Goal: Task Accomplishment & Management: Use online tool/utility

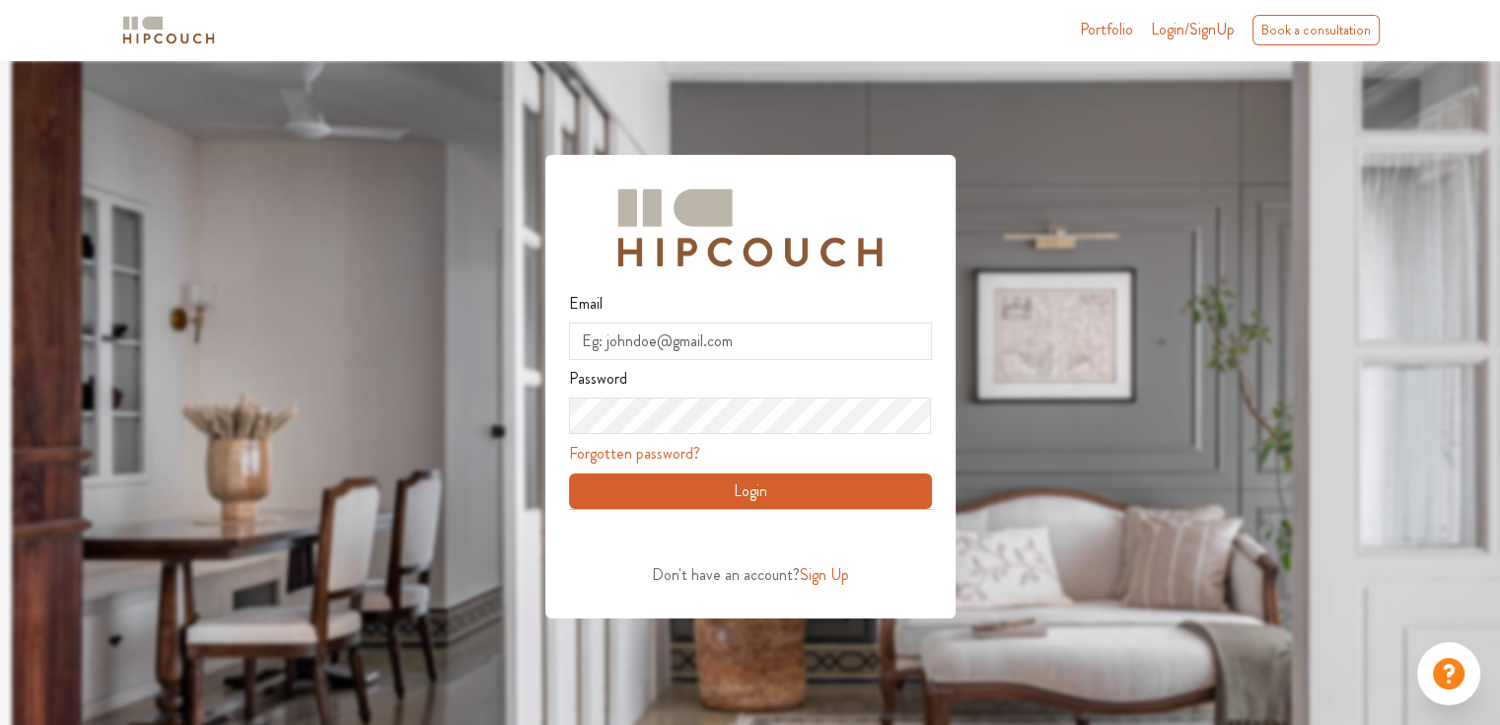
click at [1172, 37] on span "Login/SignUp" at bounding box center [1193, 29] width 84 height 23
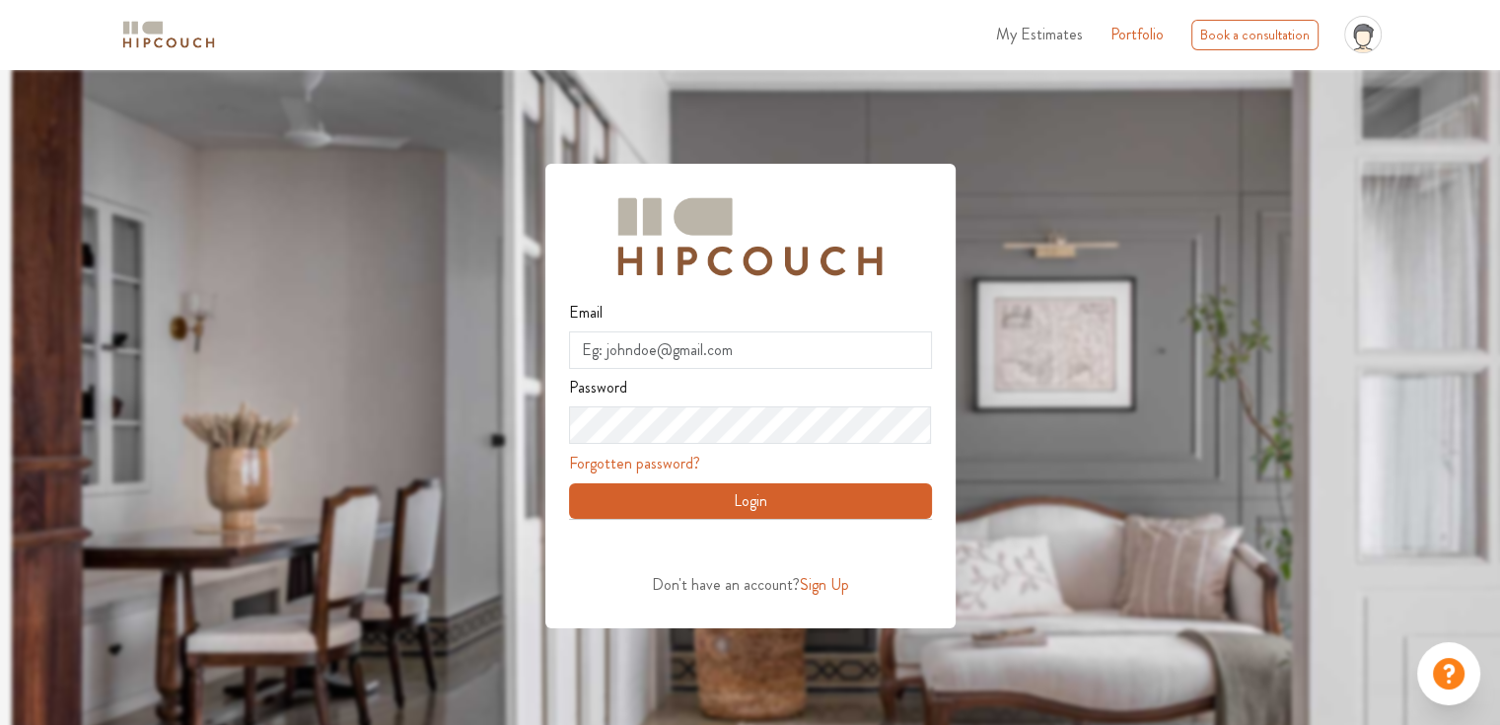
scroll to position [69, 0]
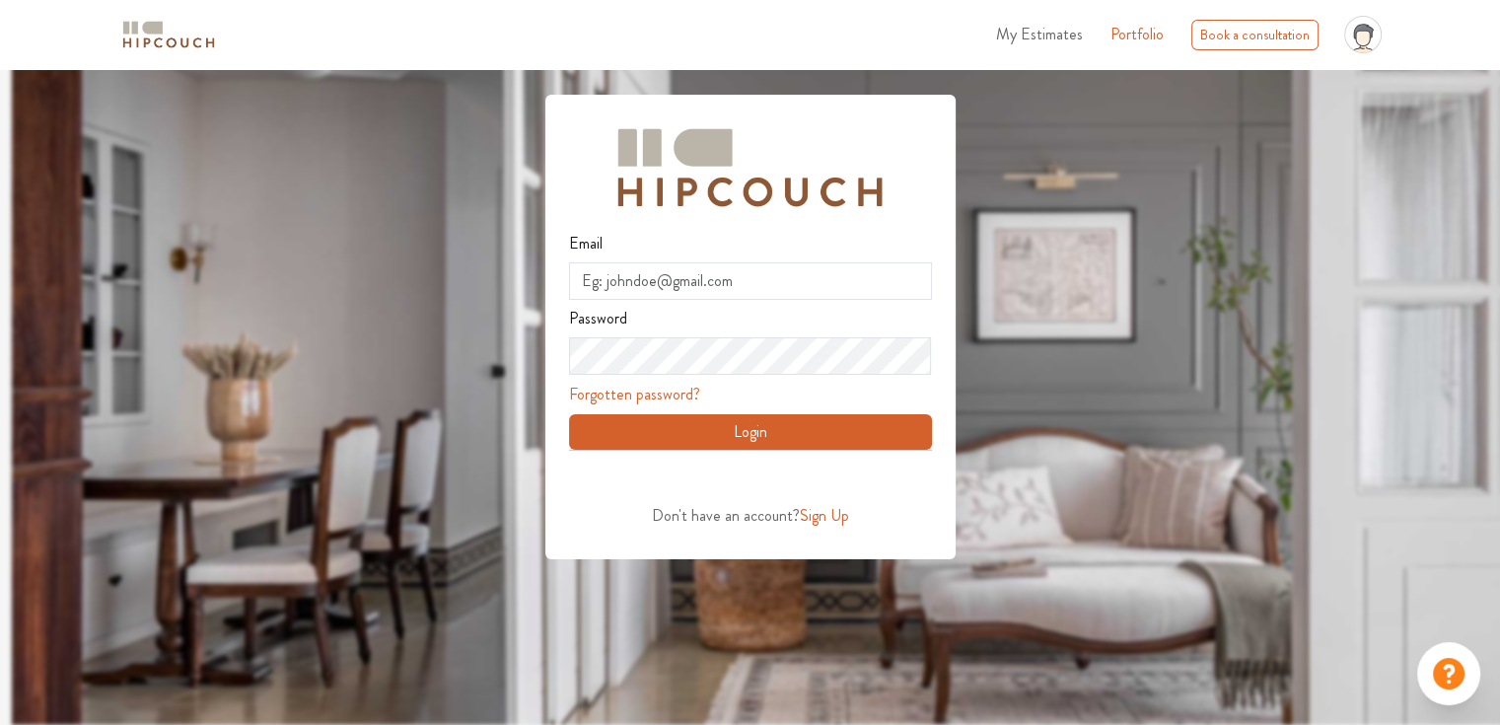
click at [1016, 24] on span "My Estimates" at bounding box center [1039, 34] width 87 height 23
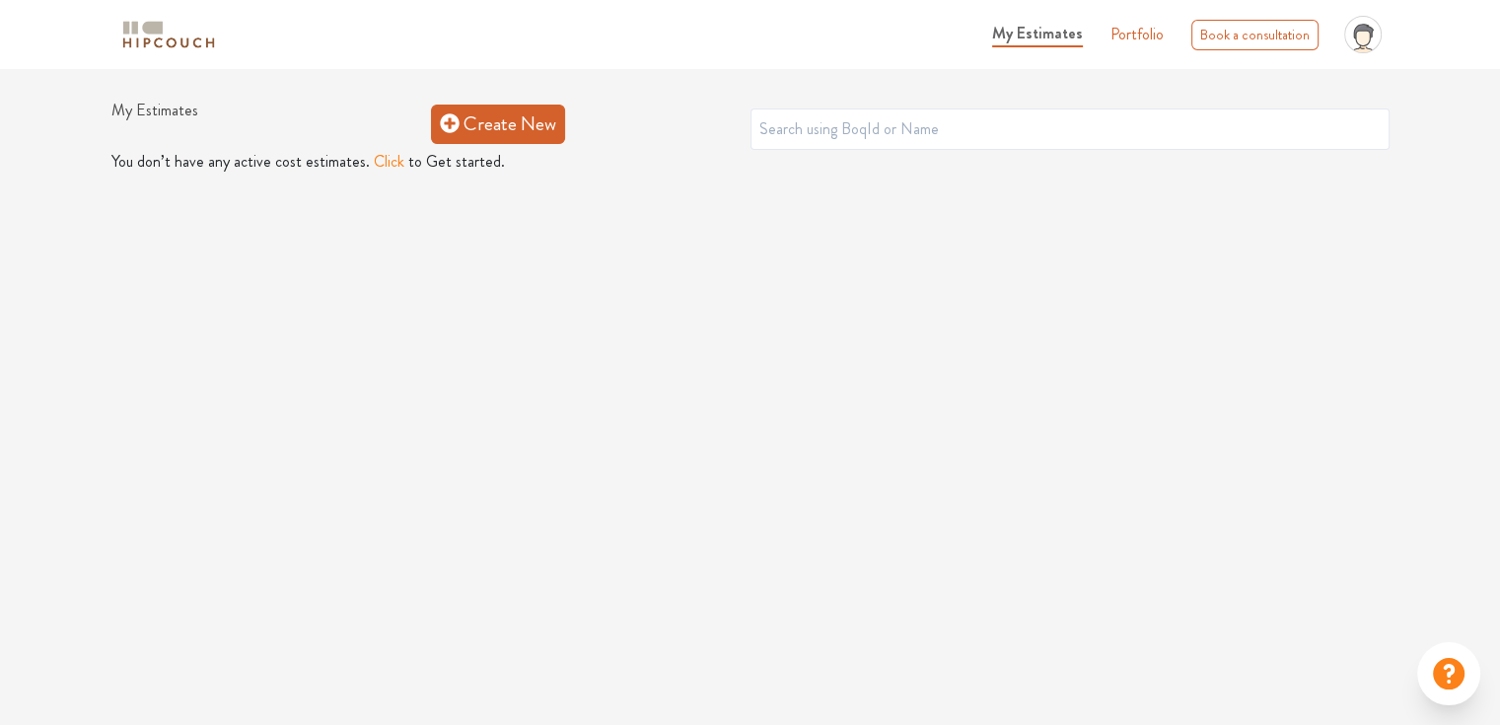
click at [524, 107] on link "Create New" at bounding box center [498, 124] width 134 height 39
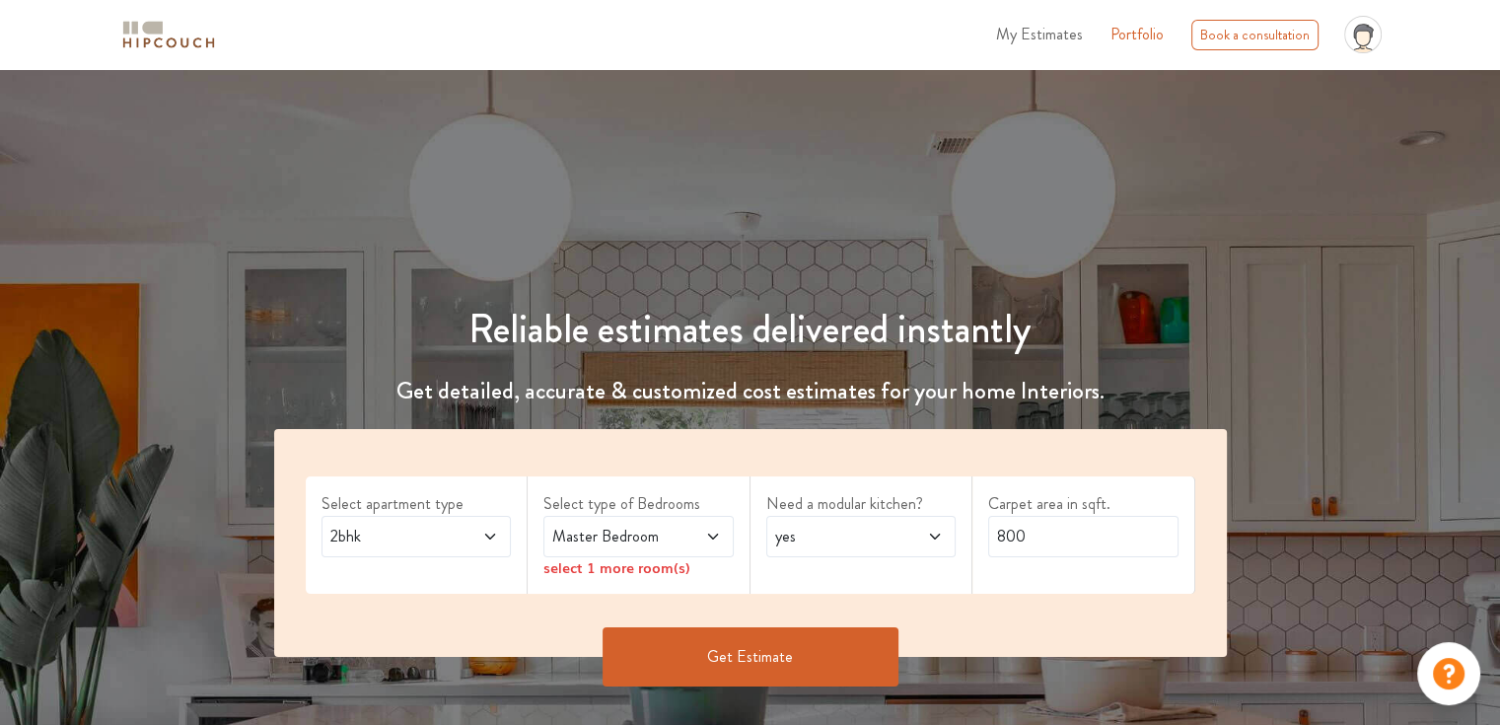
click at [575, 538] on span "Master Bedroom" at bounding box center [612, 536] width 129 height 24
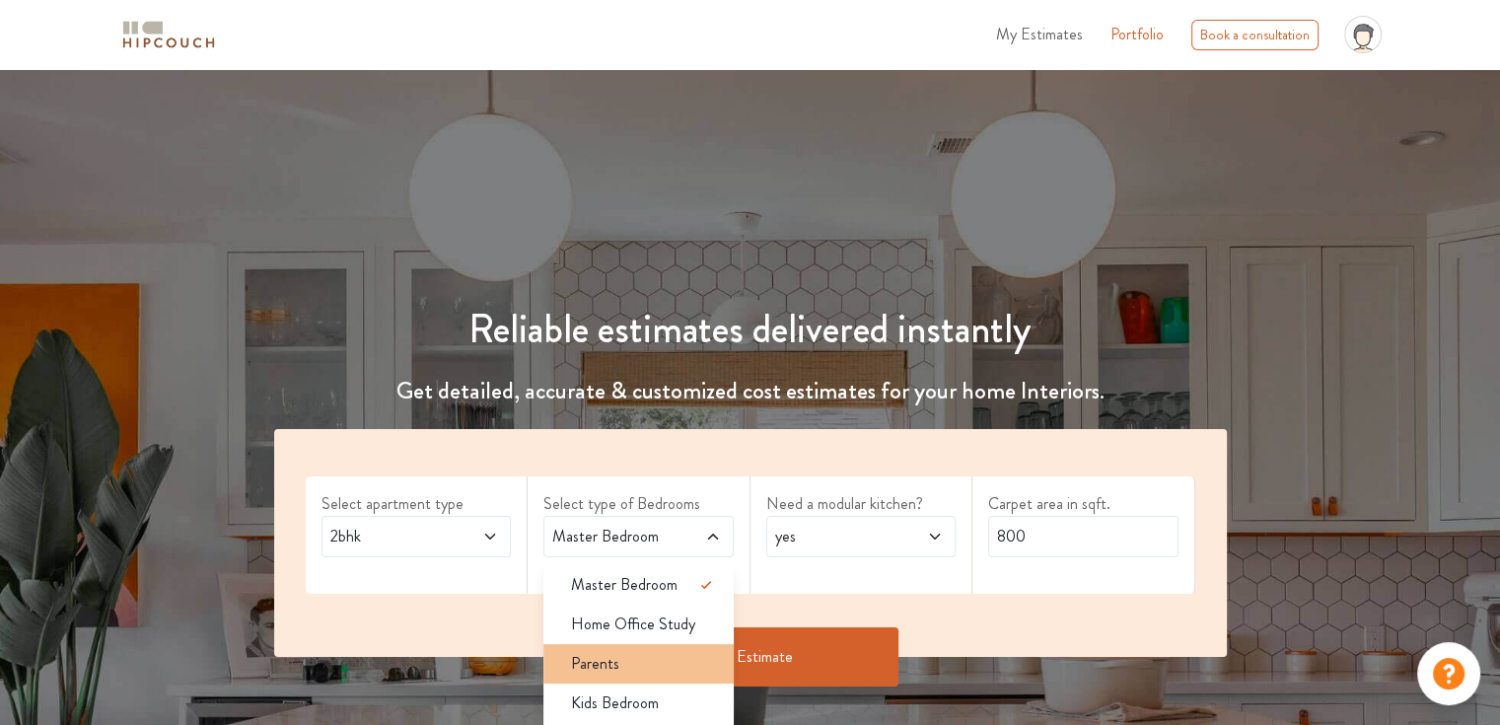
click at [615, 666] on span "Parents" at bounding box center [595, 664] width 48 height 24
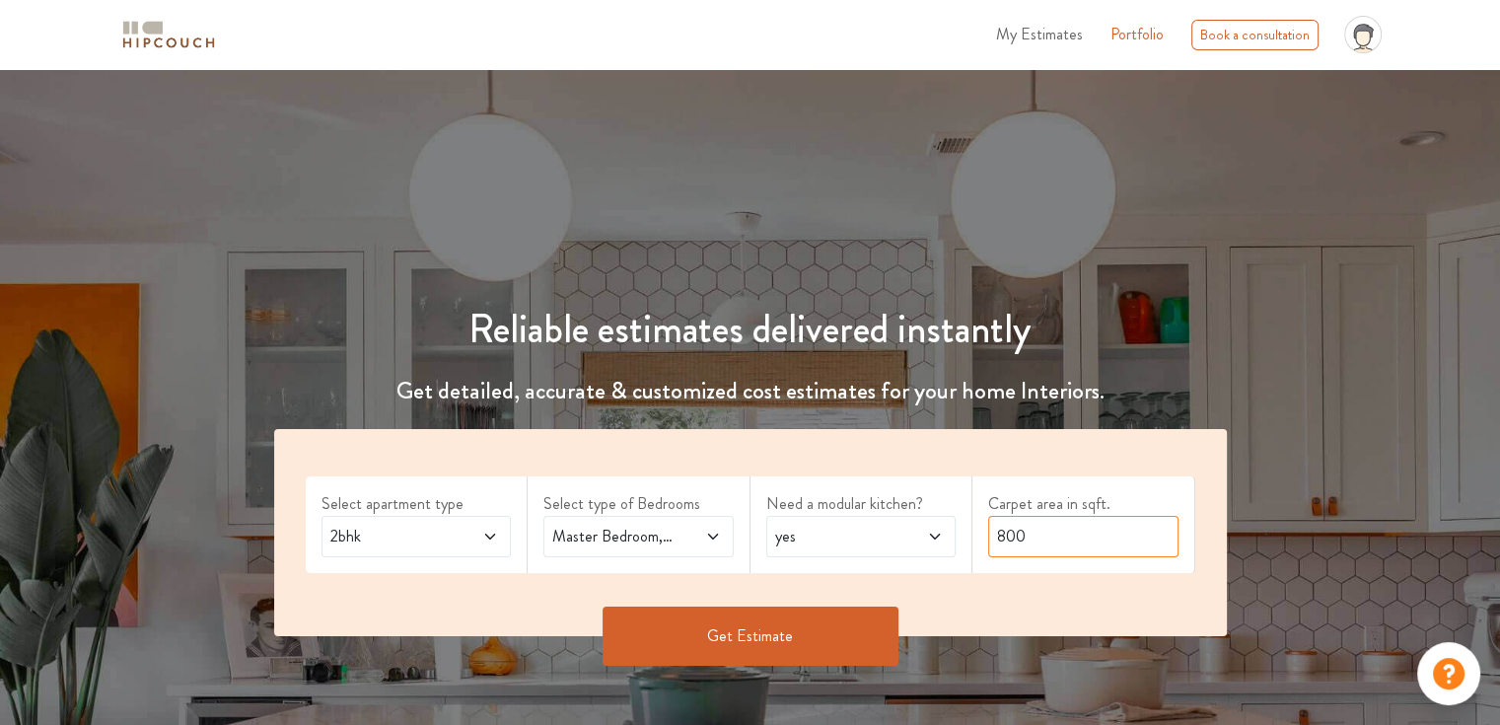
click at [998, 535] on input "800" at bounding box center [1083, 536] width 190 height 41
drag, startPoint x: 1002, startPoint y: 536, endPoint x: 982, endPoint y: 539, distance: 19.9
click at [982, 539] on div "Carpet area in sqft. 800" at bounding box center [1083, 524] width 223 height 97
type input "1000"
click at [804, 631] on button "Get Estimate" at bounding box center [750, 635] width 296 height 59
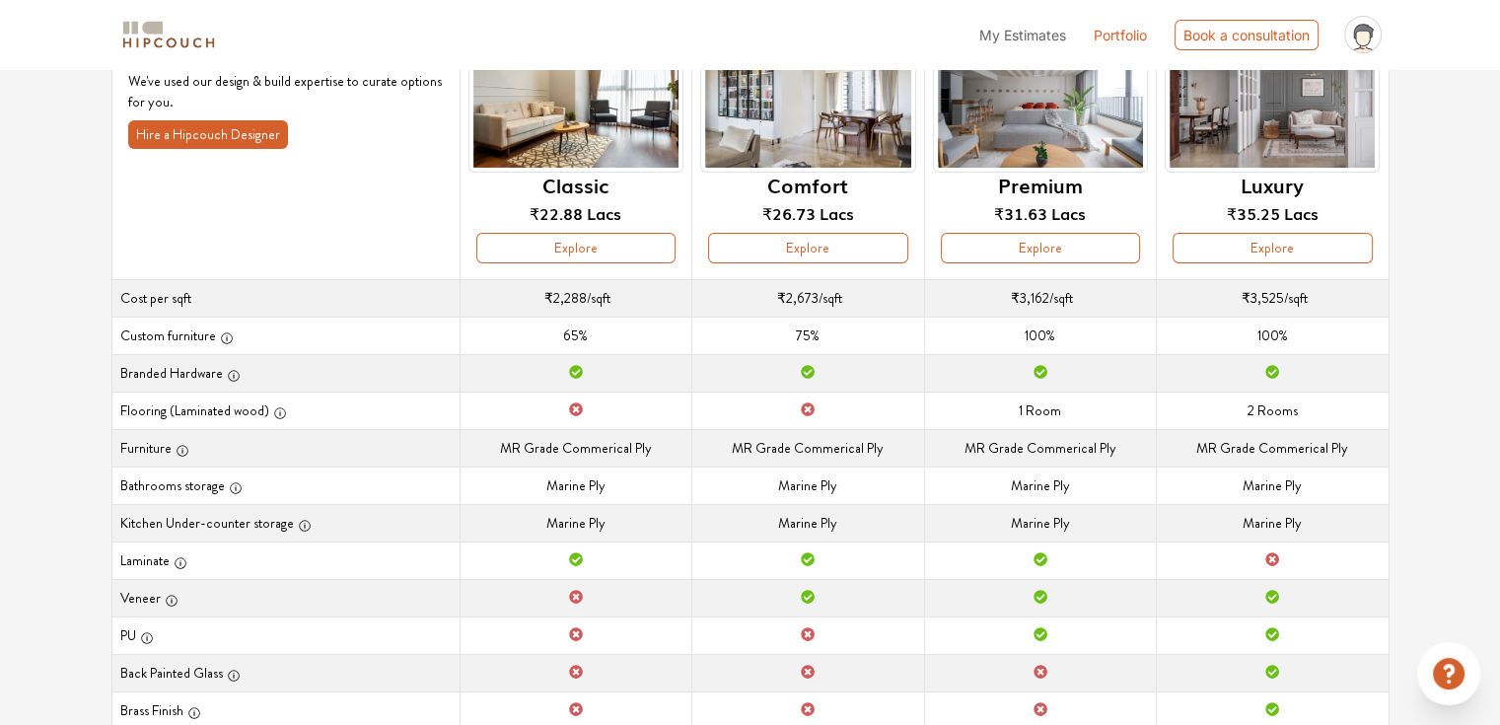
scroll to position [126, 0]
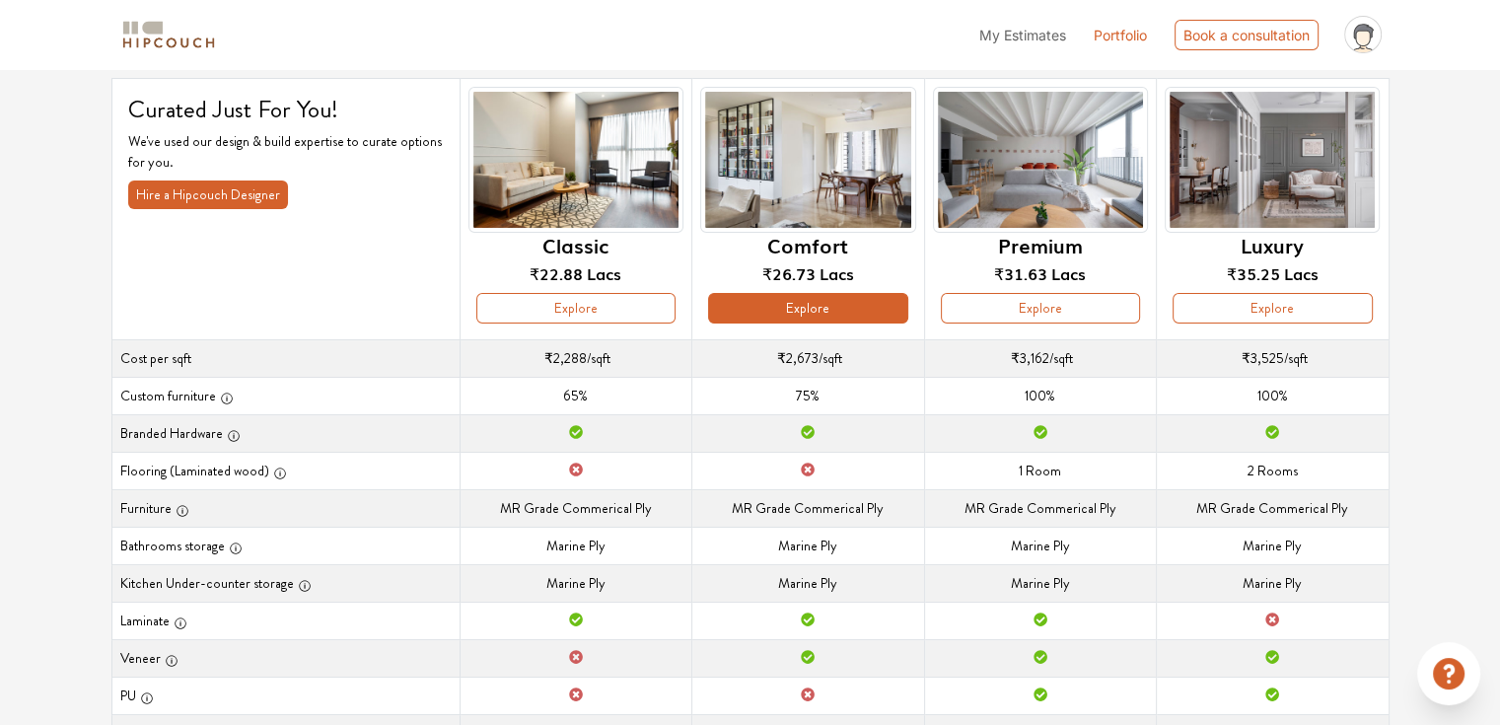
click at [719, 314] on button "Explore" at bounding box center [807, 308] width 199 height 31
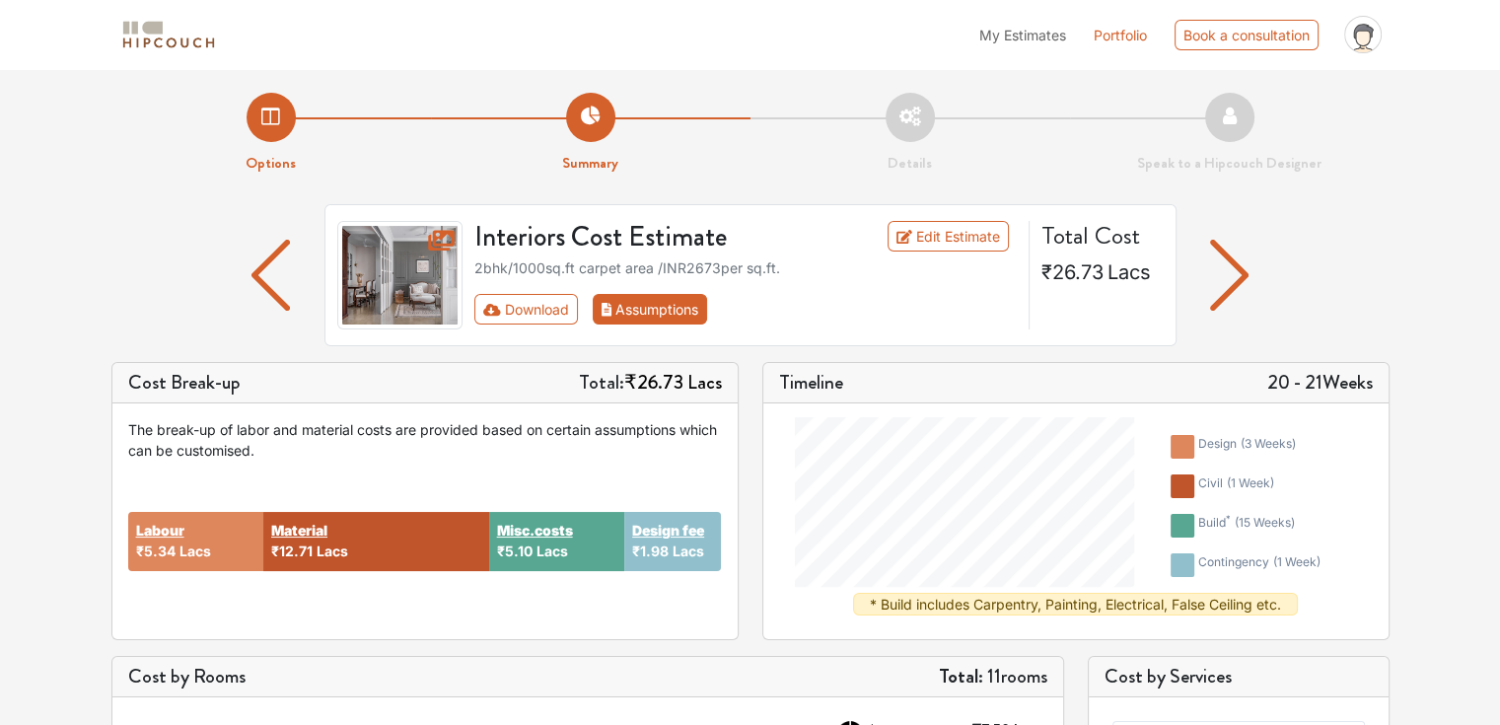
click at [677, 322] on button "Assumptions" at bounding box center [650, 309] width 115 height 31
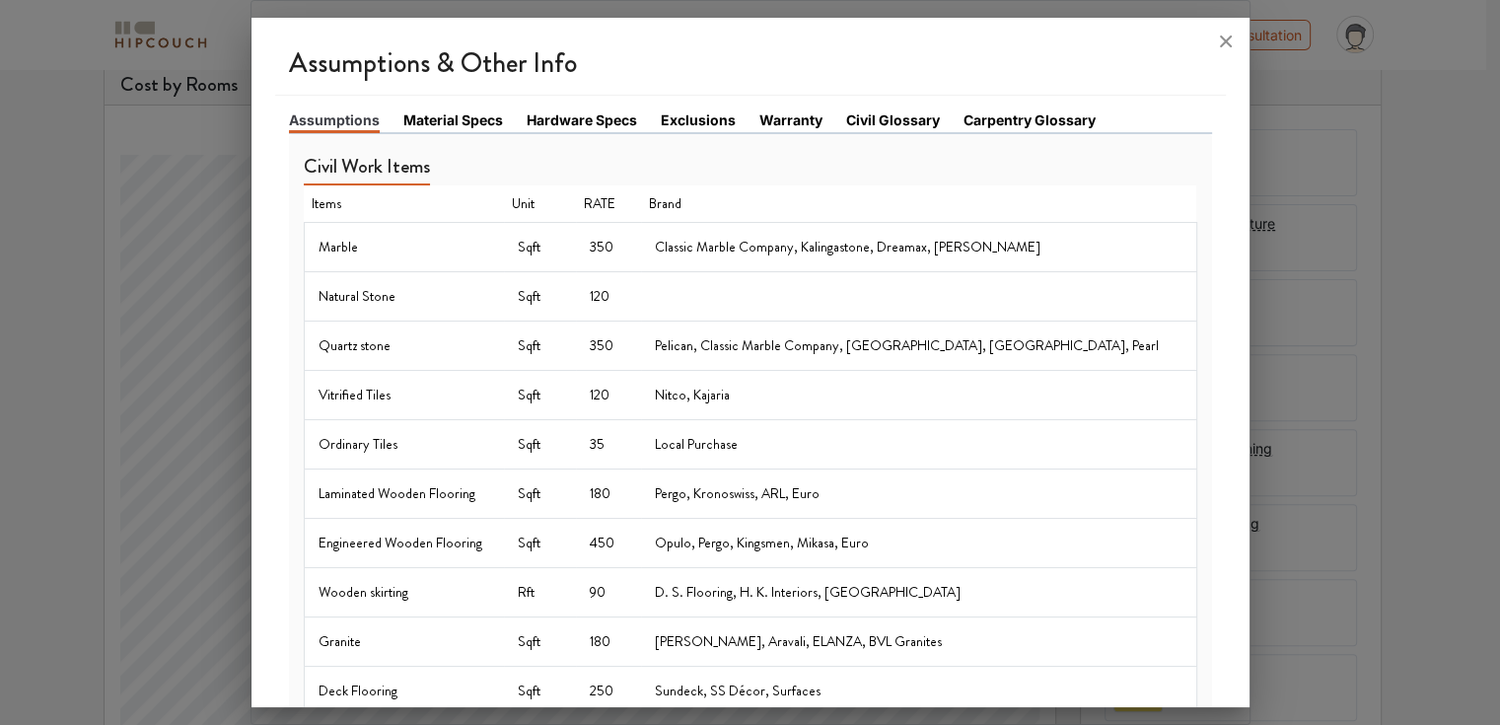
click at [461, 117] on link "Material Specs" at bounding box center [453, 119] width 100 height 21
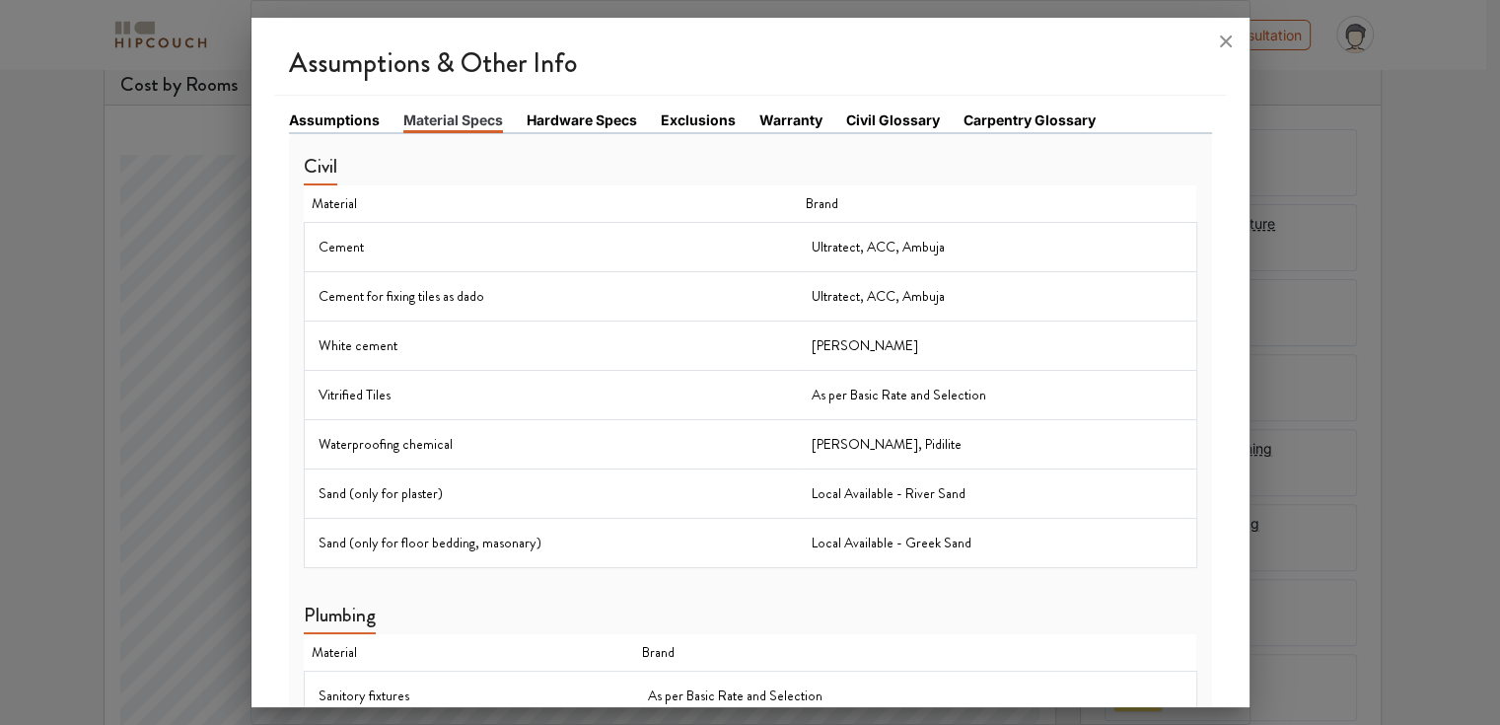
click at [544, 117] on link "Hardware Specs" at bounding box center [581, 119] width 110 height 21
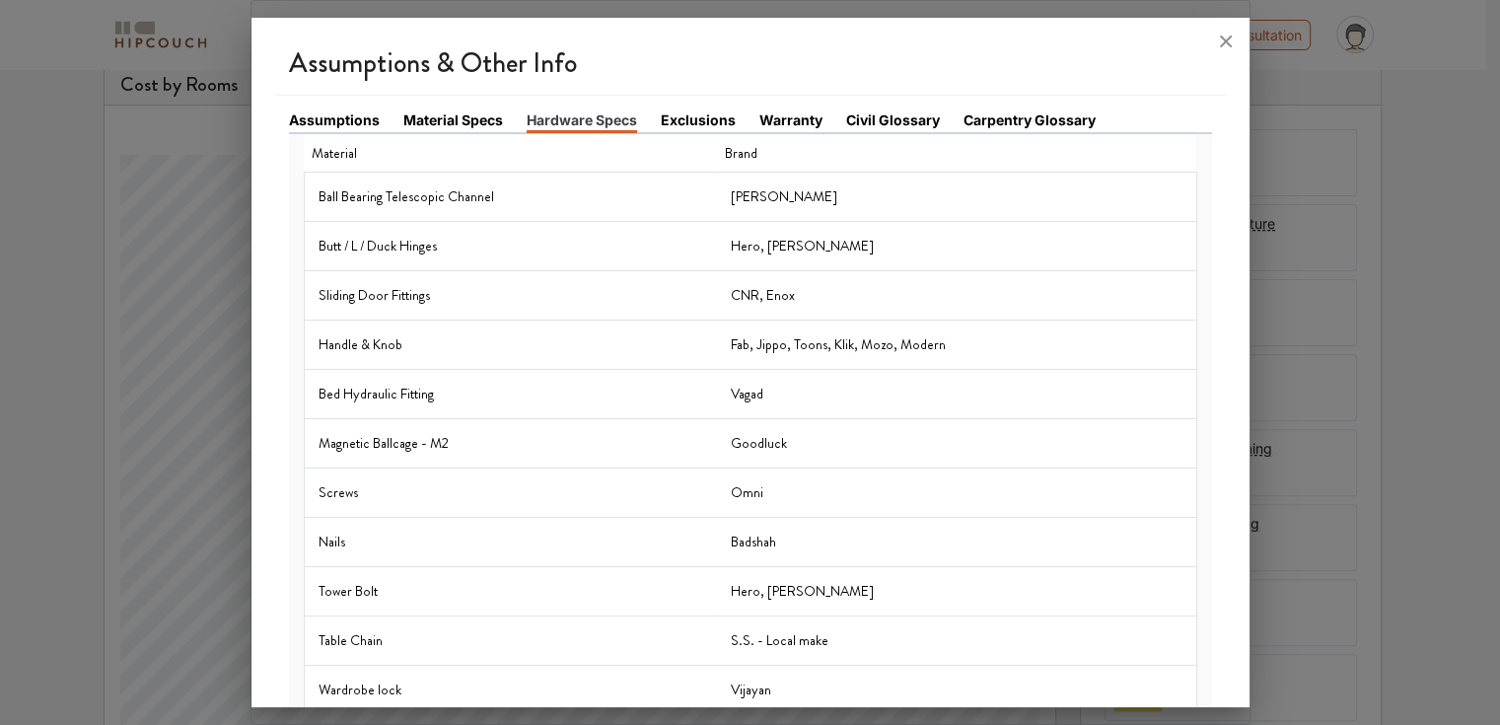
click at [655, 122] on li "Hardware Specs" at bounding box center [593, 120] width 134 height 23
drag, startPoint x: 1061, startPoint y: 117, endPoint x: 1029, endPoint y: 127, distance: 33.1
click at [1060, 118] on link "Carpentry Glossary" at bounding box center [1029, 119] width 132 height 21
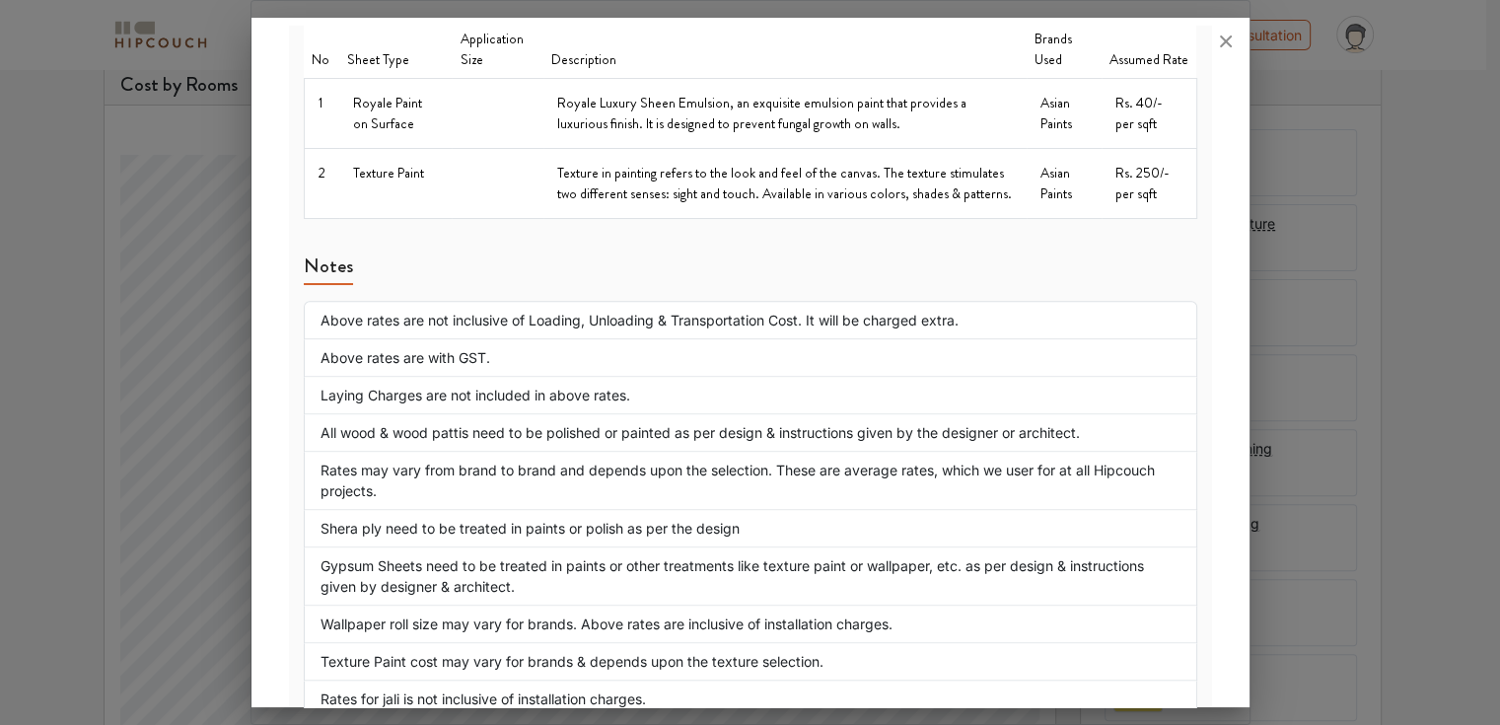
scroll to position [690, 0]
click at [72, 496] on div at bounding box center [750, 362] width 1500 height 725
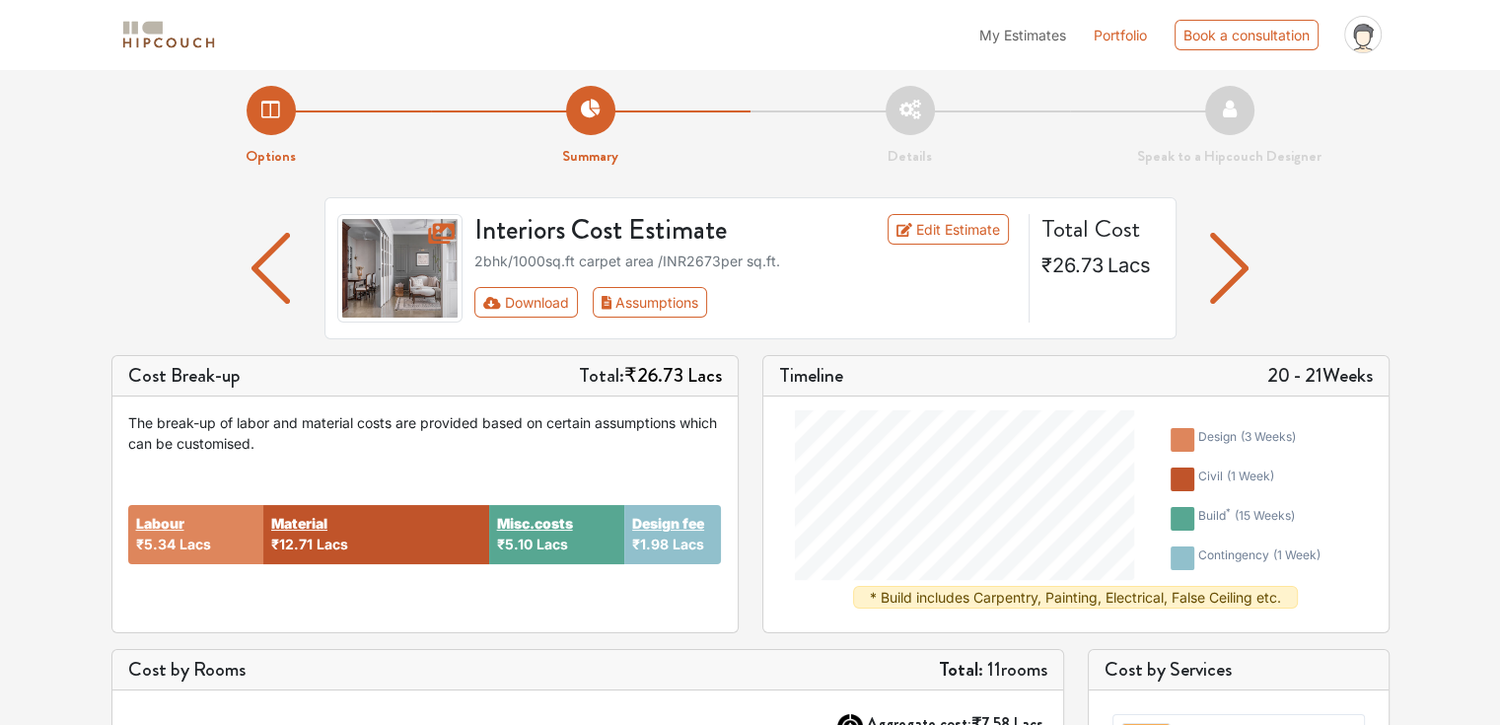
scroll to position [0, 0]
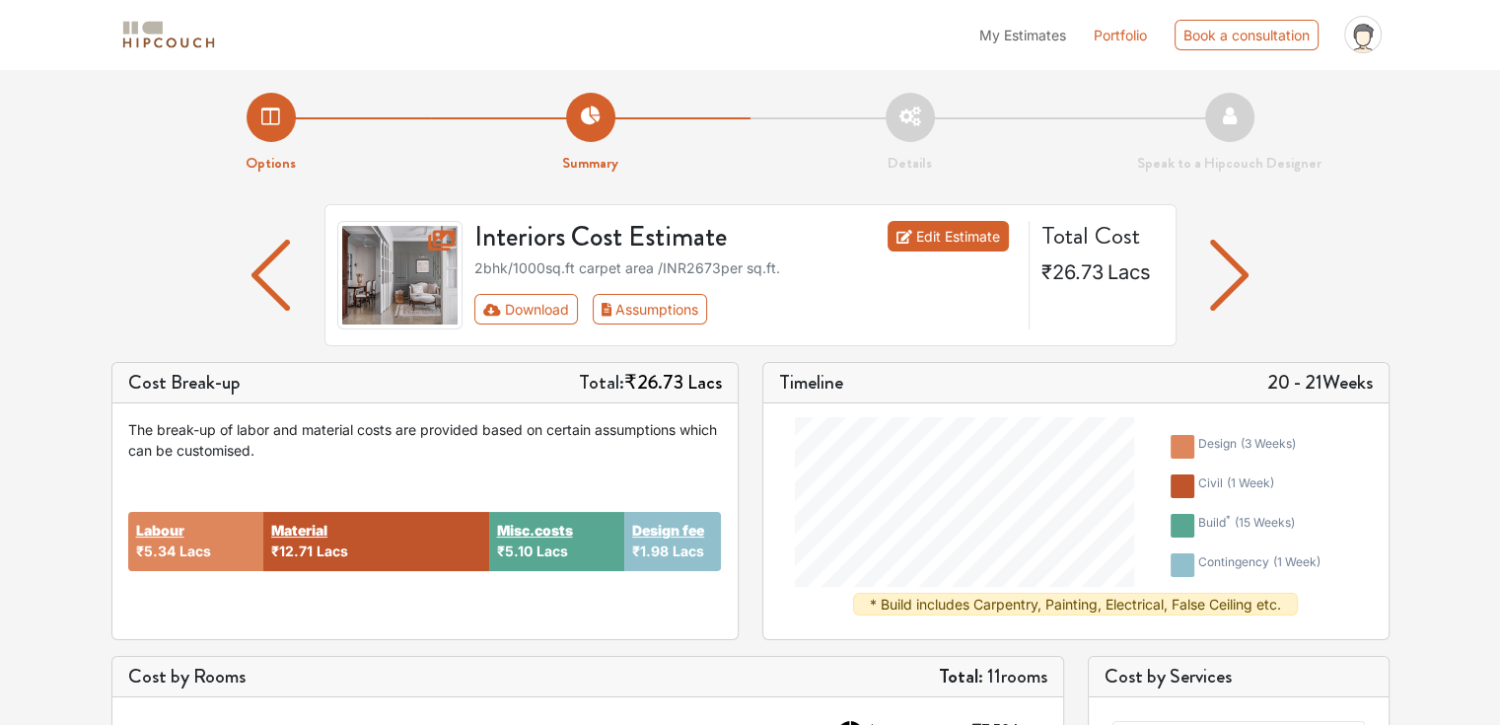
click at [946, 233] on link "Edit Estimate" at bounding box center [947, 236] width 121 height 31
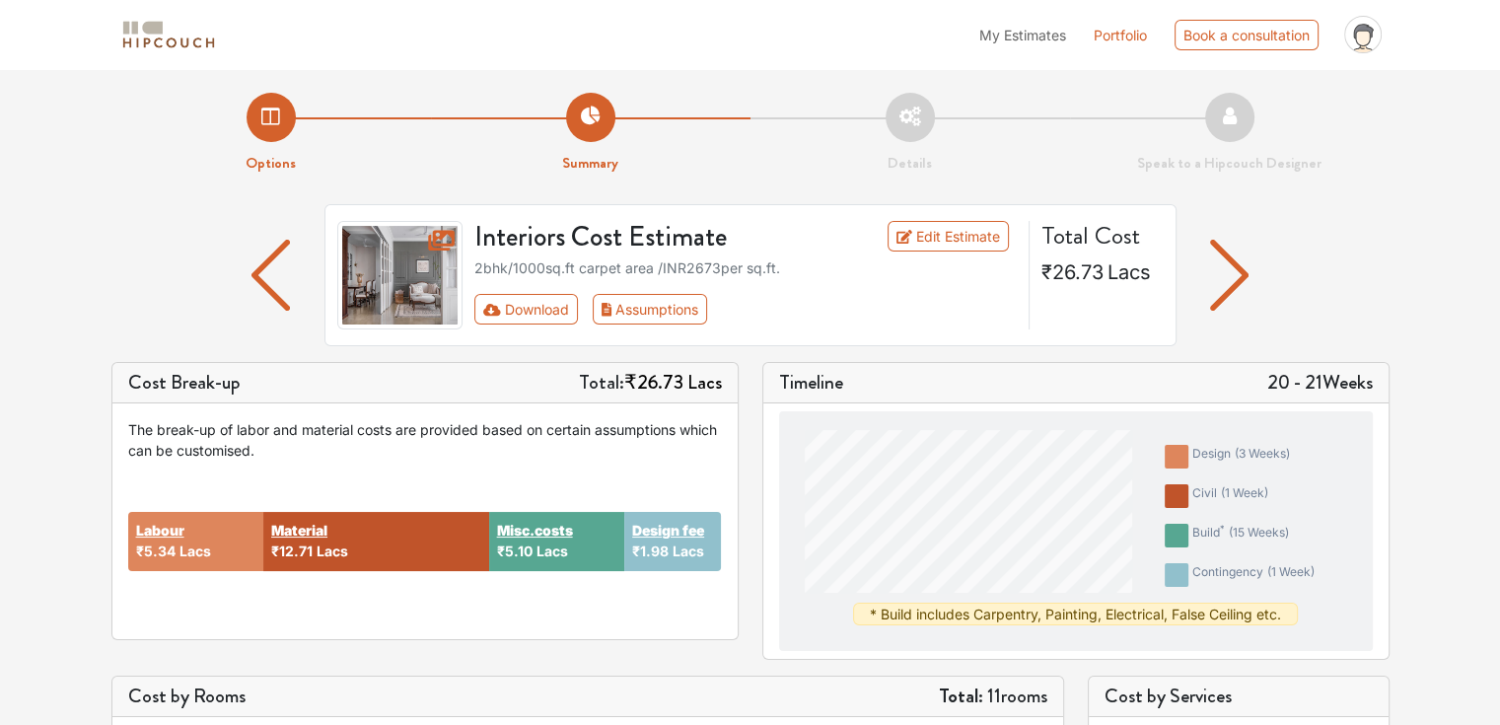
scroll to position [99, 0]
